Goal: Task Accomplishment & Management: Complete application form

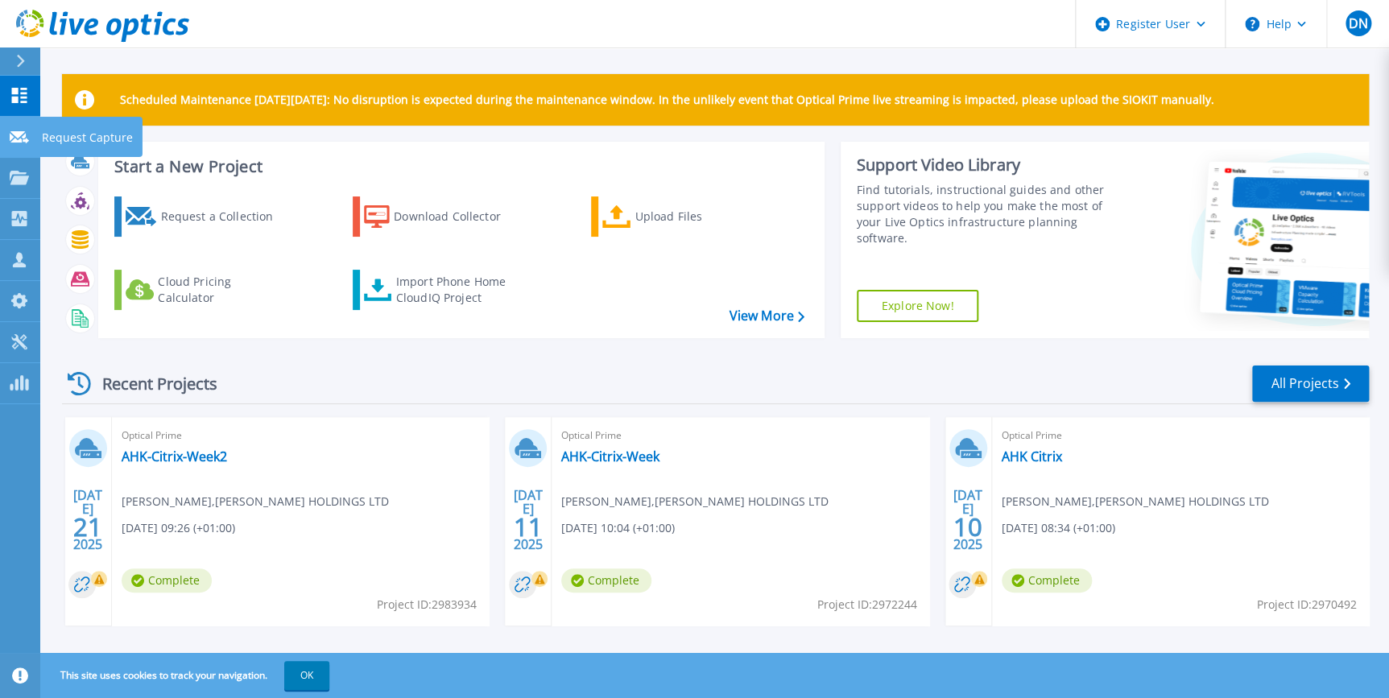
click at [65, 137] on p "Request Capture" at bounding box center [87, 138] width 91 height 42
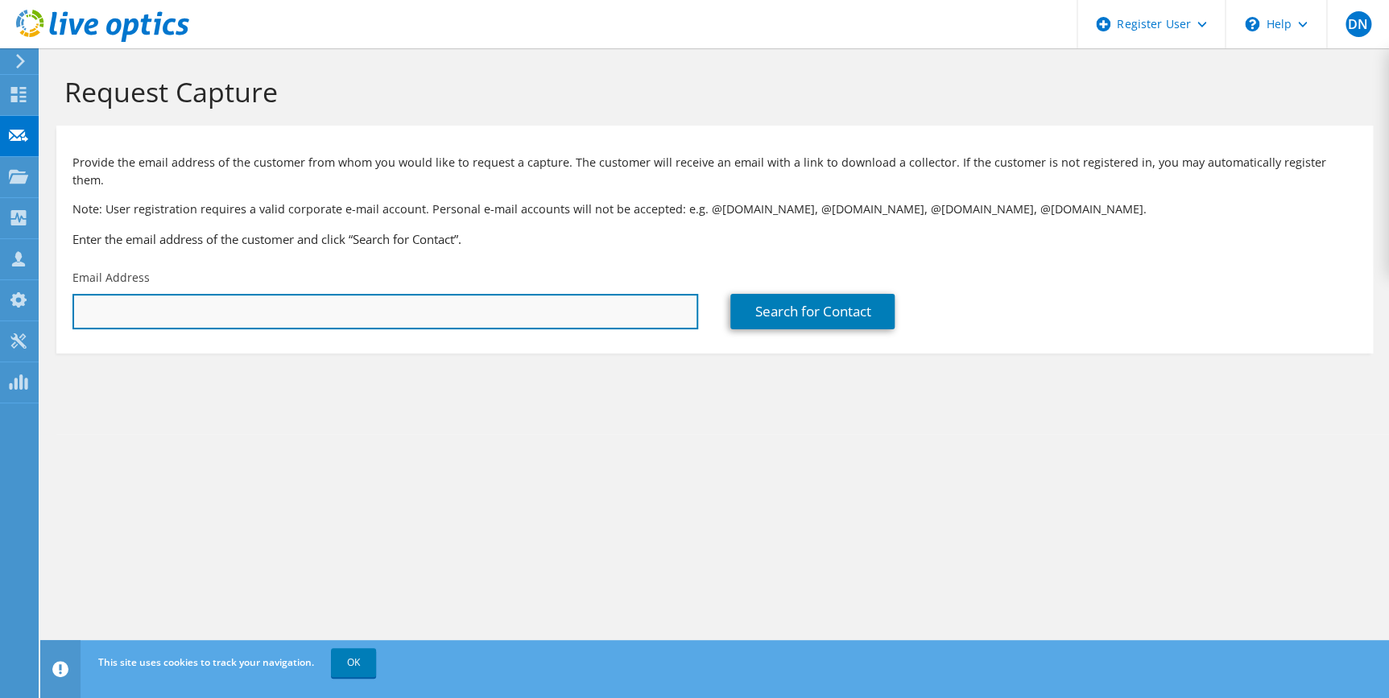
click at [198, 294] on input "text" at bounding box center [385, 311] width 626 height 35
type input "danielhunt@JSG.com"
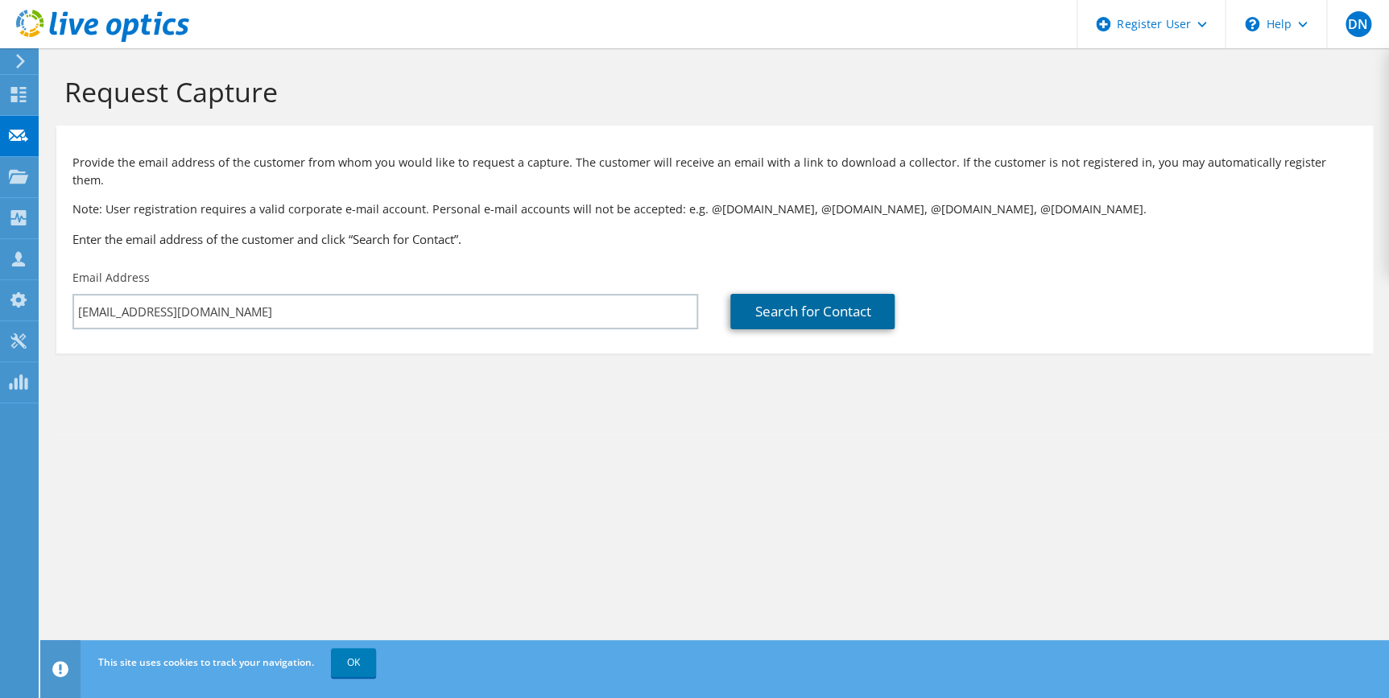
click at [817, 294] on link "Search for Contact" at bounding box center [812, 311] width 164 height 35
type input "JOHNSON SERVICE GROUP PLC"
type input "Daniel"
type input "Hunt"
type input "[GEOGRAPHIC_DATA]"
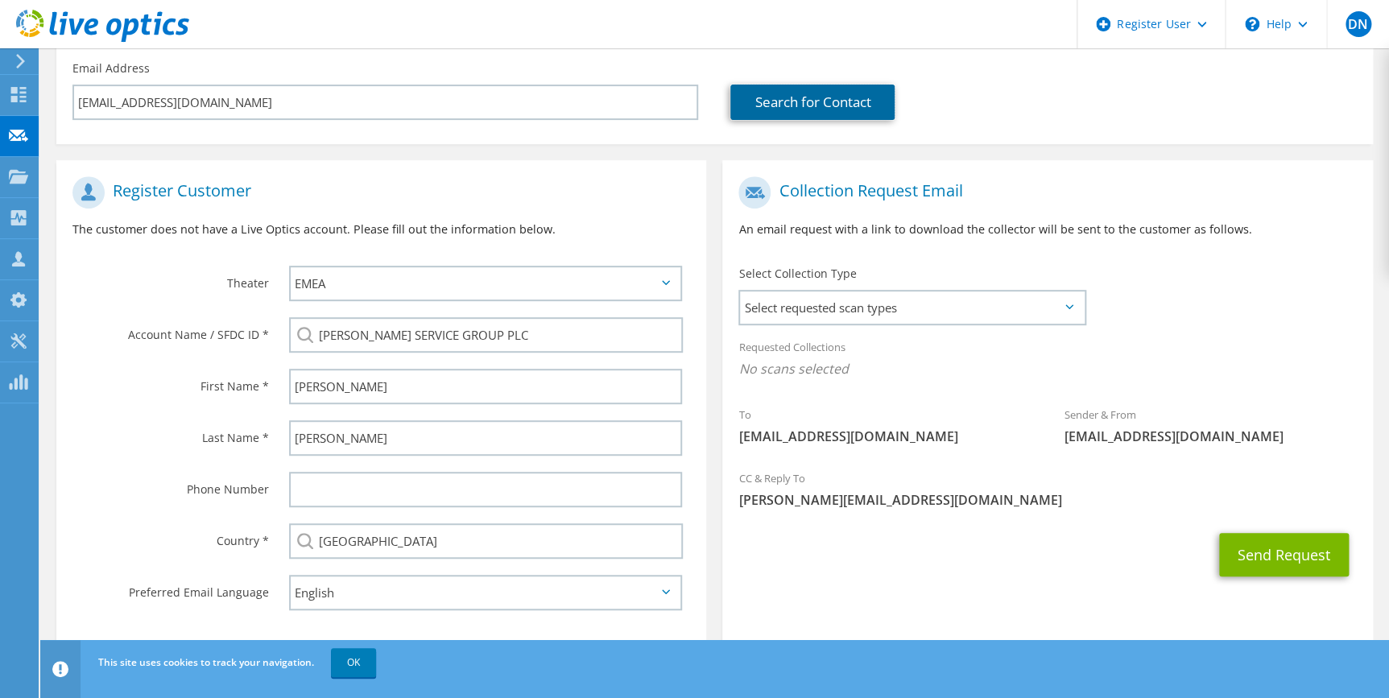
scroll to position [221, 0]
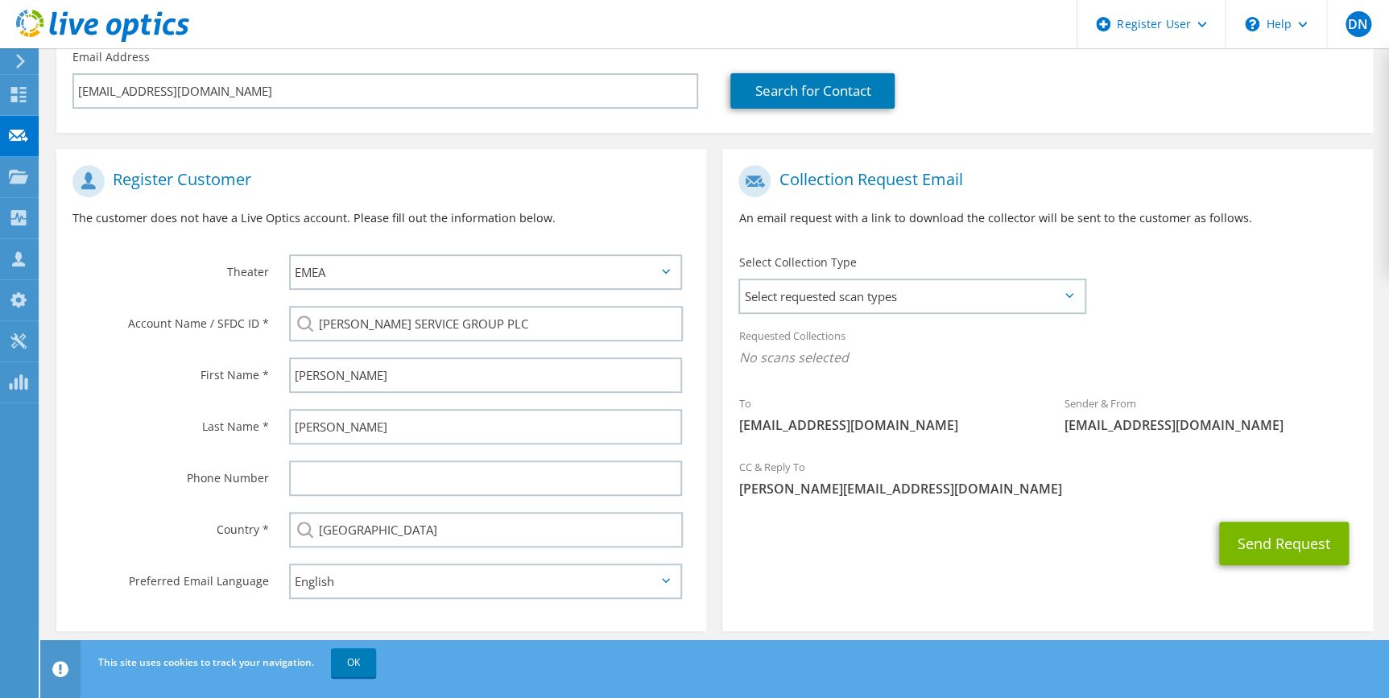
click at [839, 256] on div "Select Collection Type Select requested scan types Server Virtualization Optica…" at bounding box center [912, 283] width 347 height 56
click at [835, 280] on span "Select requested scan types" at bounding box center [912, 296] width 344 height 32
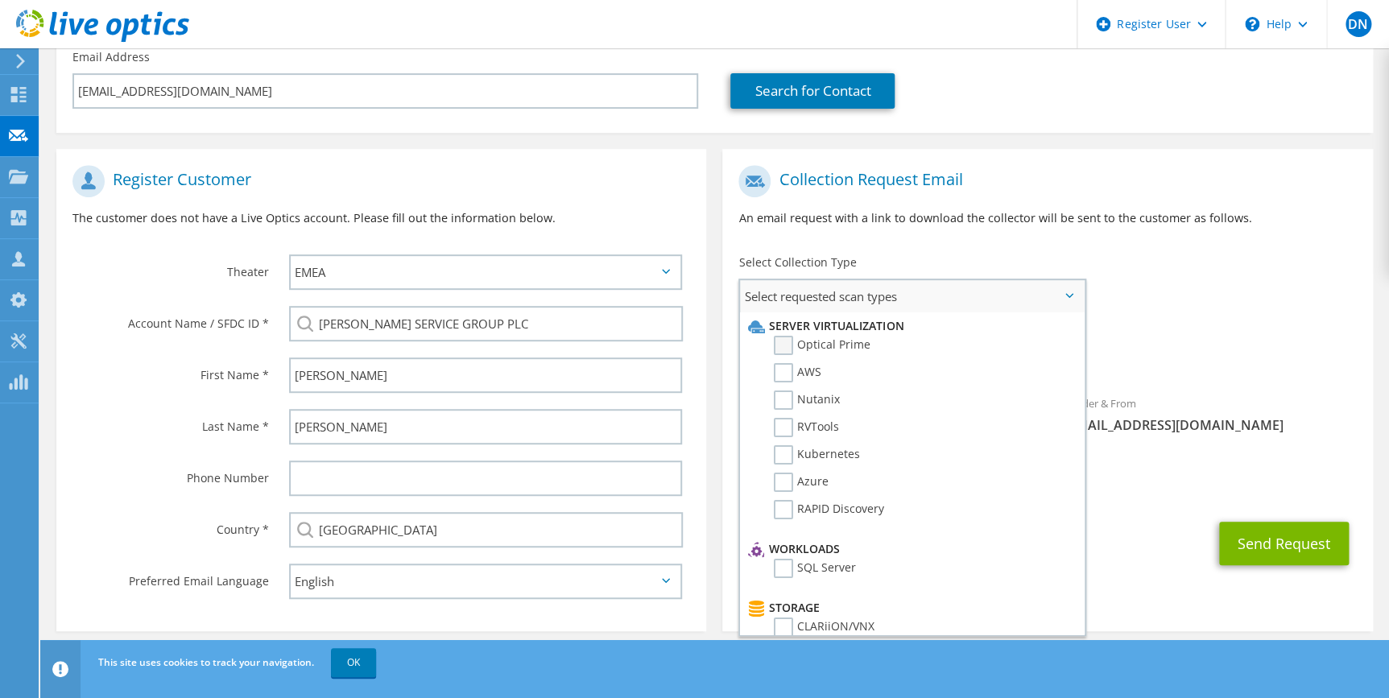
click at [793, 336] on label "Optical Prime" at bounding box center [822, 345] width 97 height 19
click at [0, 0] on input "Optical Prime" at bounding box center [0, 0] width 0 height 0
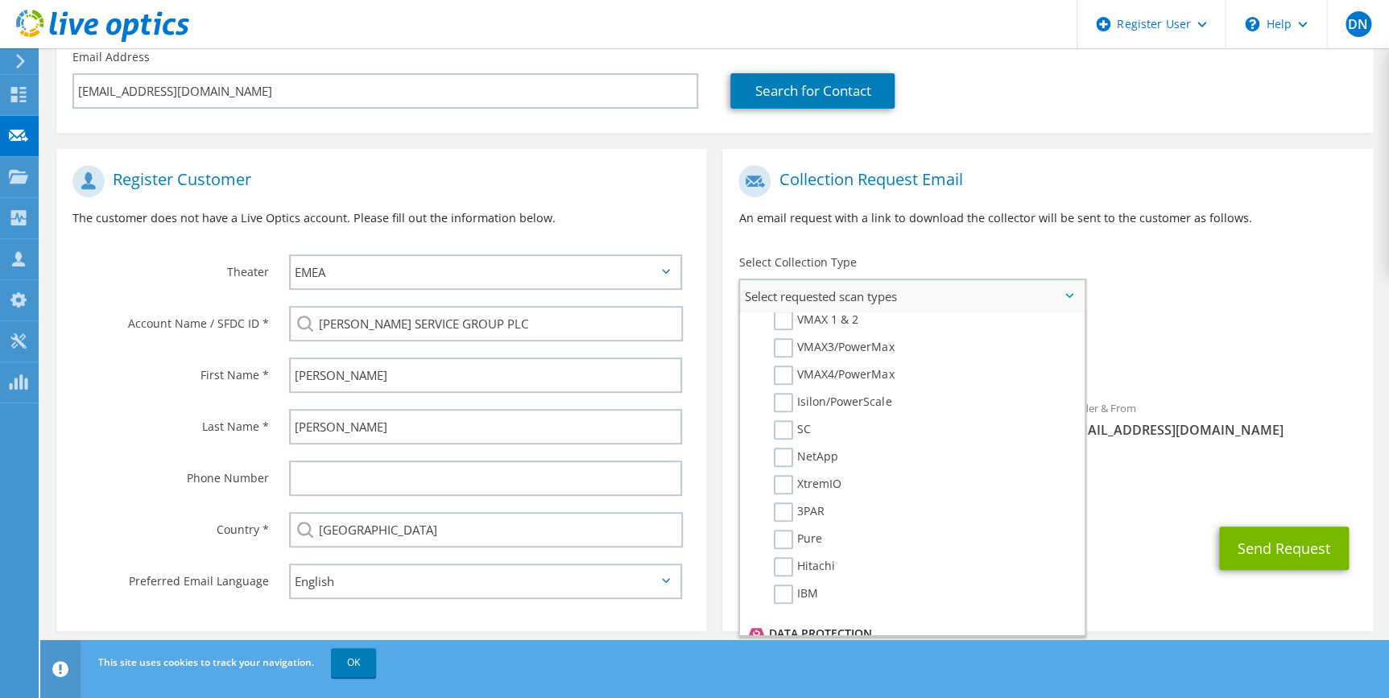
scroll to position [366, 0]
click at [780, 471] on label "NetApp" at bounding box center [806, 480] width 64 height 19
click at [0, 0] on input "NetApp" at bounding box center [0, 0] width 0 height 0
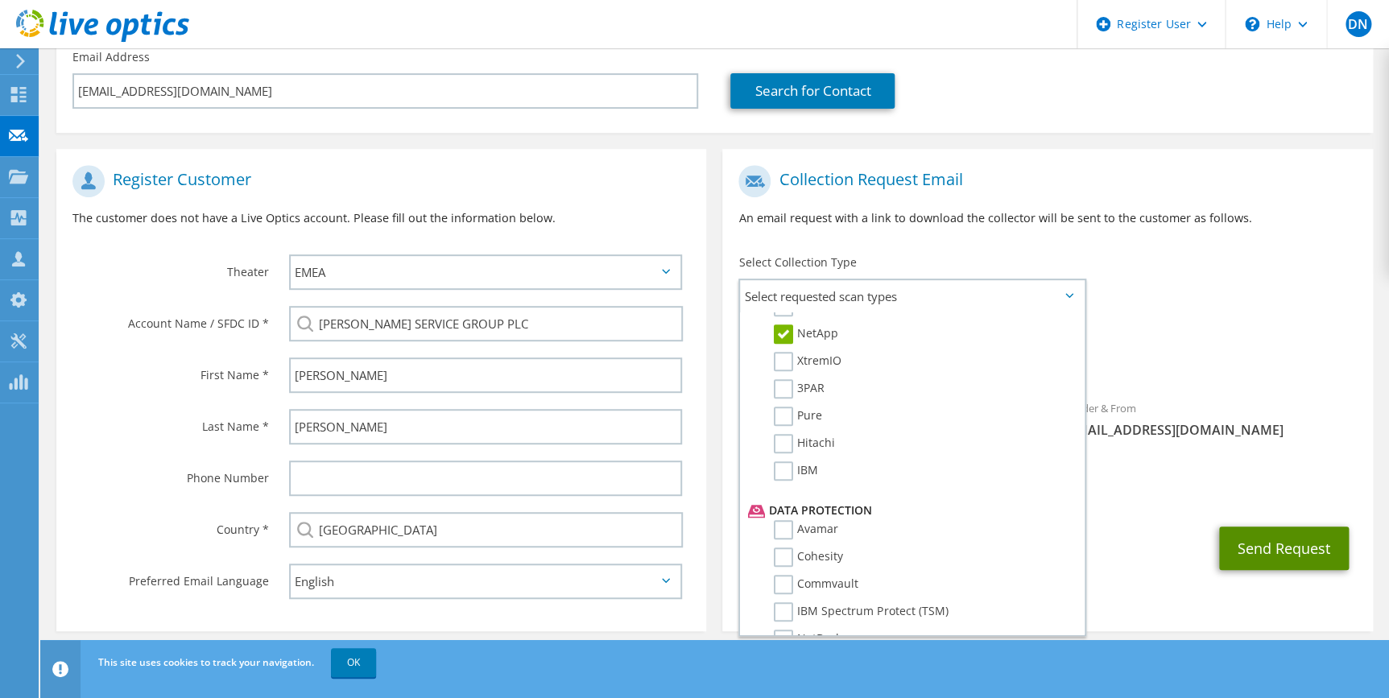
click at [1252, 527] on button "Send Request" at bounding box center [1284, 548] width 130 height 43
